Goal: Navigation & Orientation: Find specific page/section

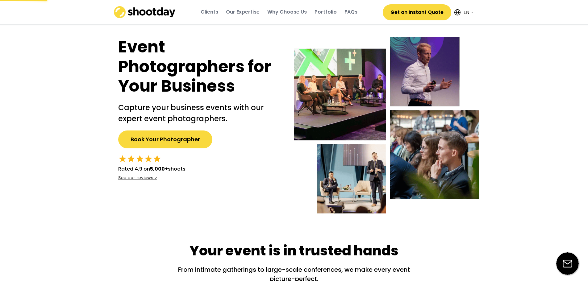
select select ""en""
click at [312, 10] on div "Clients Our Expertise Why Choose Us Portfolio FAQs" at bounding box center [279, 12] width 201 height 17
click at [320, 12] on div "Portfolio" at bounding box center [325, 12] width 22 height 7
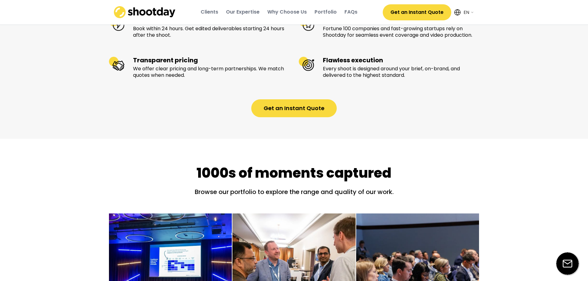
scroll to position [511, 0]
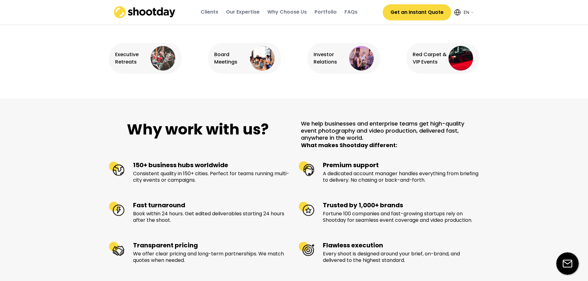
click at [212, 15] on div "Clients" at bounding box center [210, 12] width 18 height 7
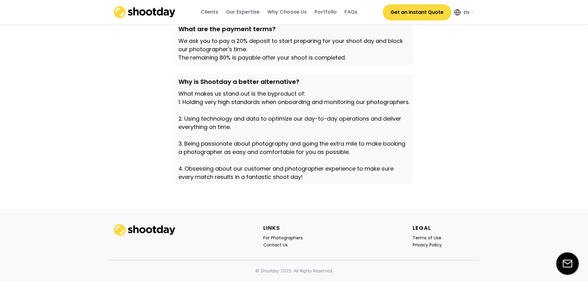
scroll to position [2116, 0]
click at [287, 238] on div "For Photographers" at bounding box center [283, 238] width 40 height 6
